Goal: Browse casually

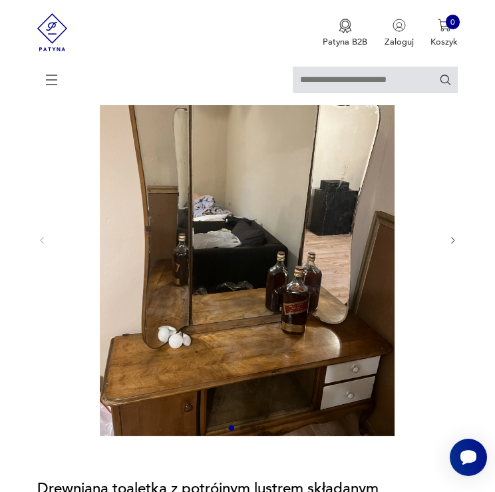
scroll to position [67, 0]
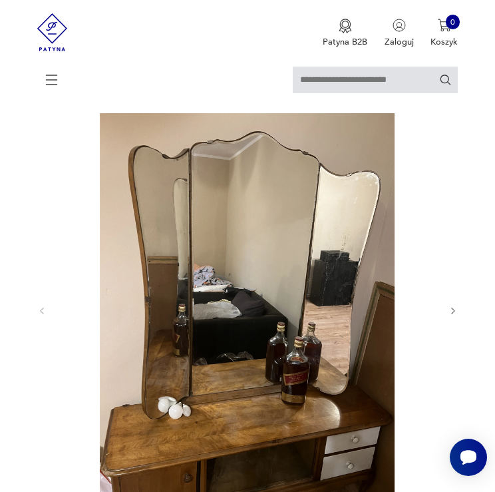
click at [51, 81] on icon at bounding box center [52, 80] width 47 height 47
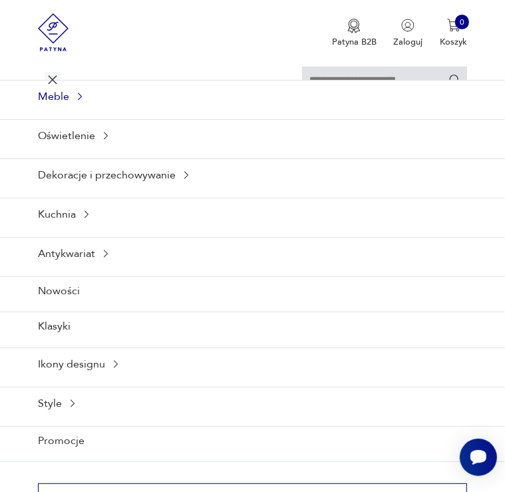
click at [71, 106] on div "Meble" at bounding box center [252, 96] width 505 height 33
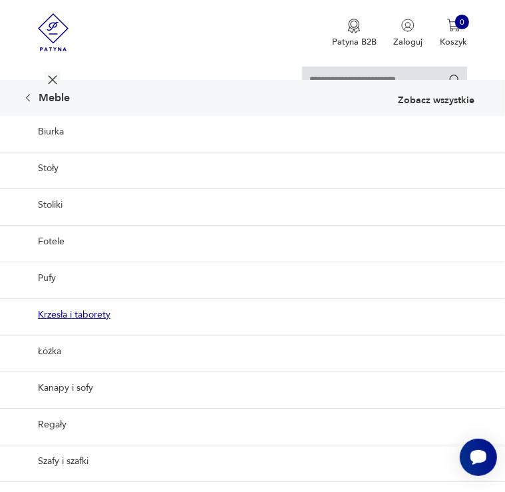
click at [82, 315] on link "Krzesła i taborety" at bounding box center [252, 314] width 505 height 33
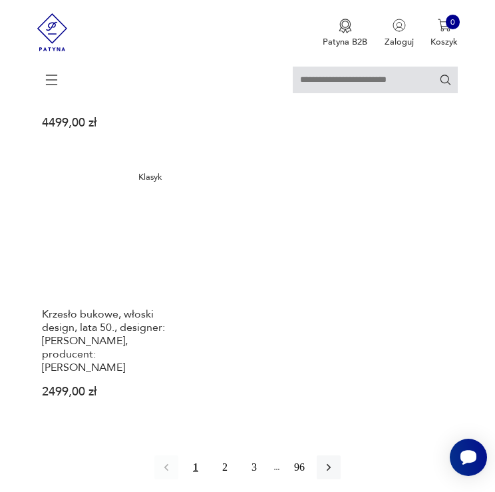
scroll to position [1664, 0]
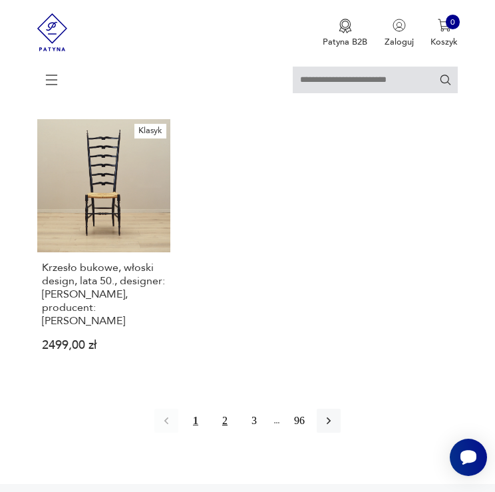
click at [221, 409] on button "2" at bounding box center [225, 421] width 24 height 24
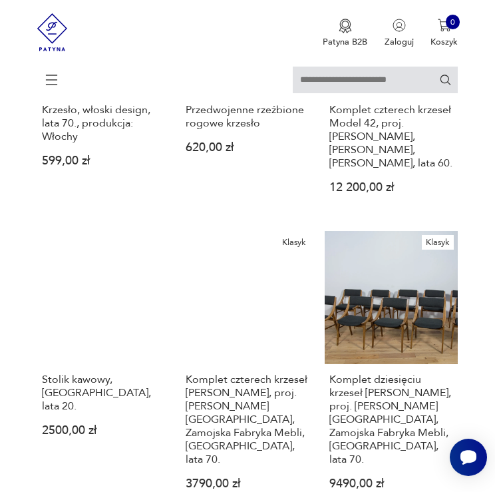
scroll to position [949, 0]
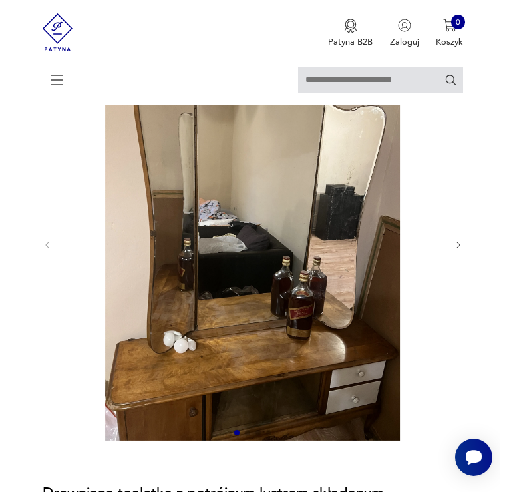
scroll to position [133, 0]
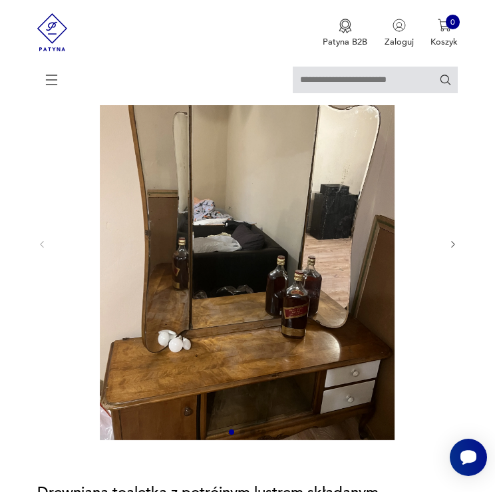
click at [234, 228] on img at bounding box center [247, 243] width 380 height 393
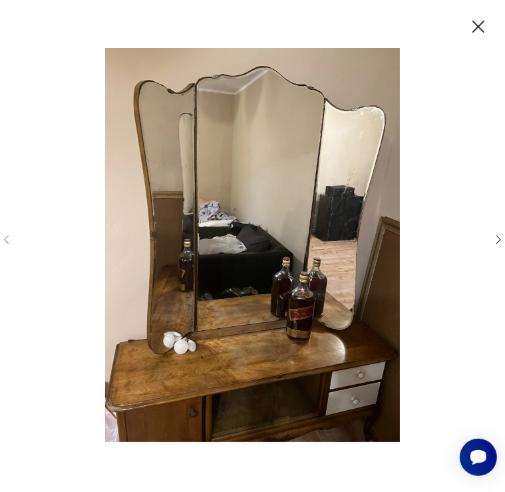
click at [494, 241] on icon "button" at bounding box center [498, 239] width 13 height 13
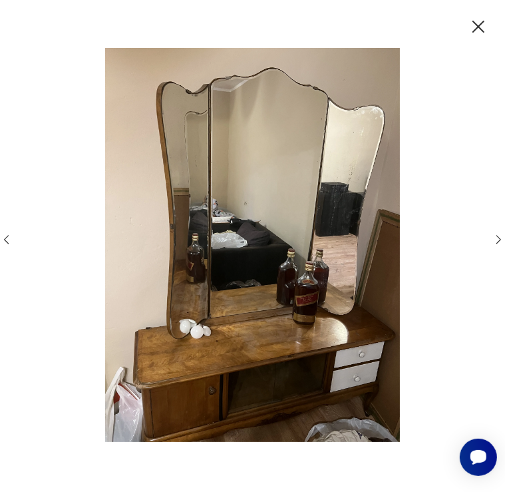
click at [494, 241] on icon "button" at bounding box center [498, 239] width 13 height 13
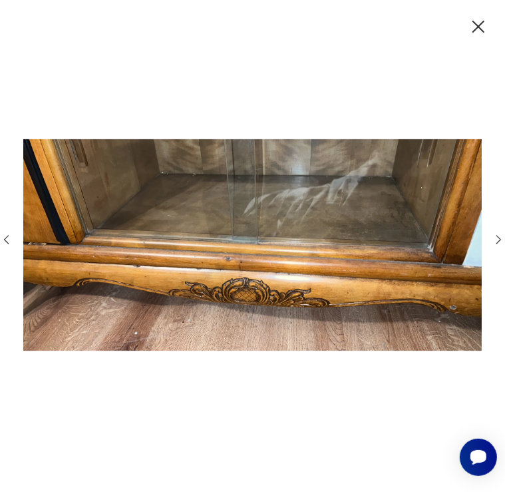
click at [494, 241] on icon "button" at bounding box center [498, 239] width 13 height 13
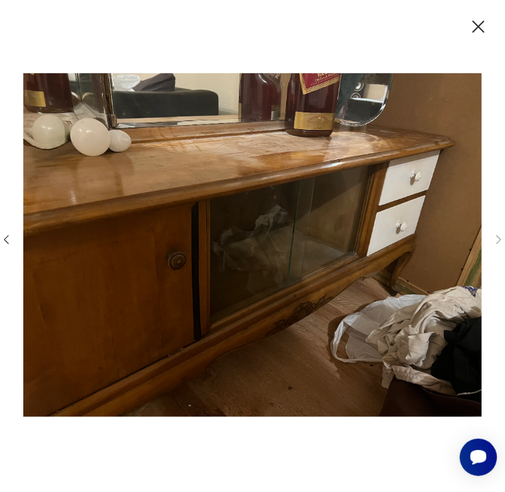
click at [8, 236] on icon "button" at bounding box center [6, 239] width 5 height 9
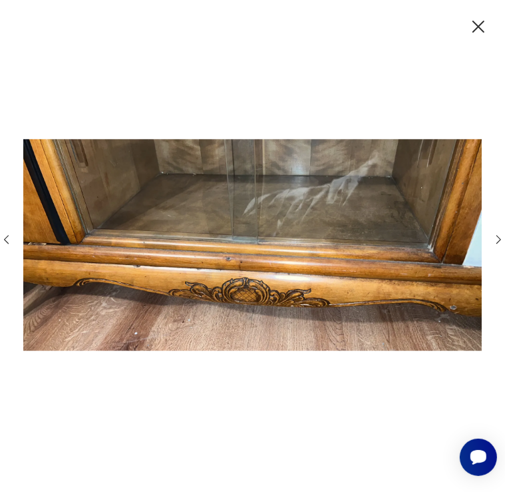
click at [8, 236] on icon "button" at bounding box center [6, 239] width 5 height 9
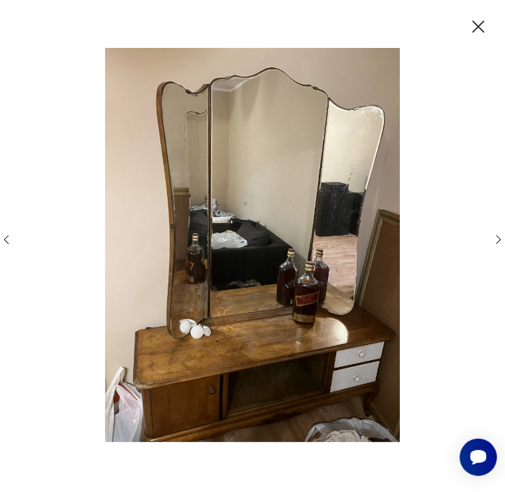
click at [8, 236] on icon "button" at bounding box center [6, 239] width 5 height 9
